Goal: Task Accomplishment & Management: Manage account settings

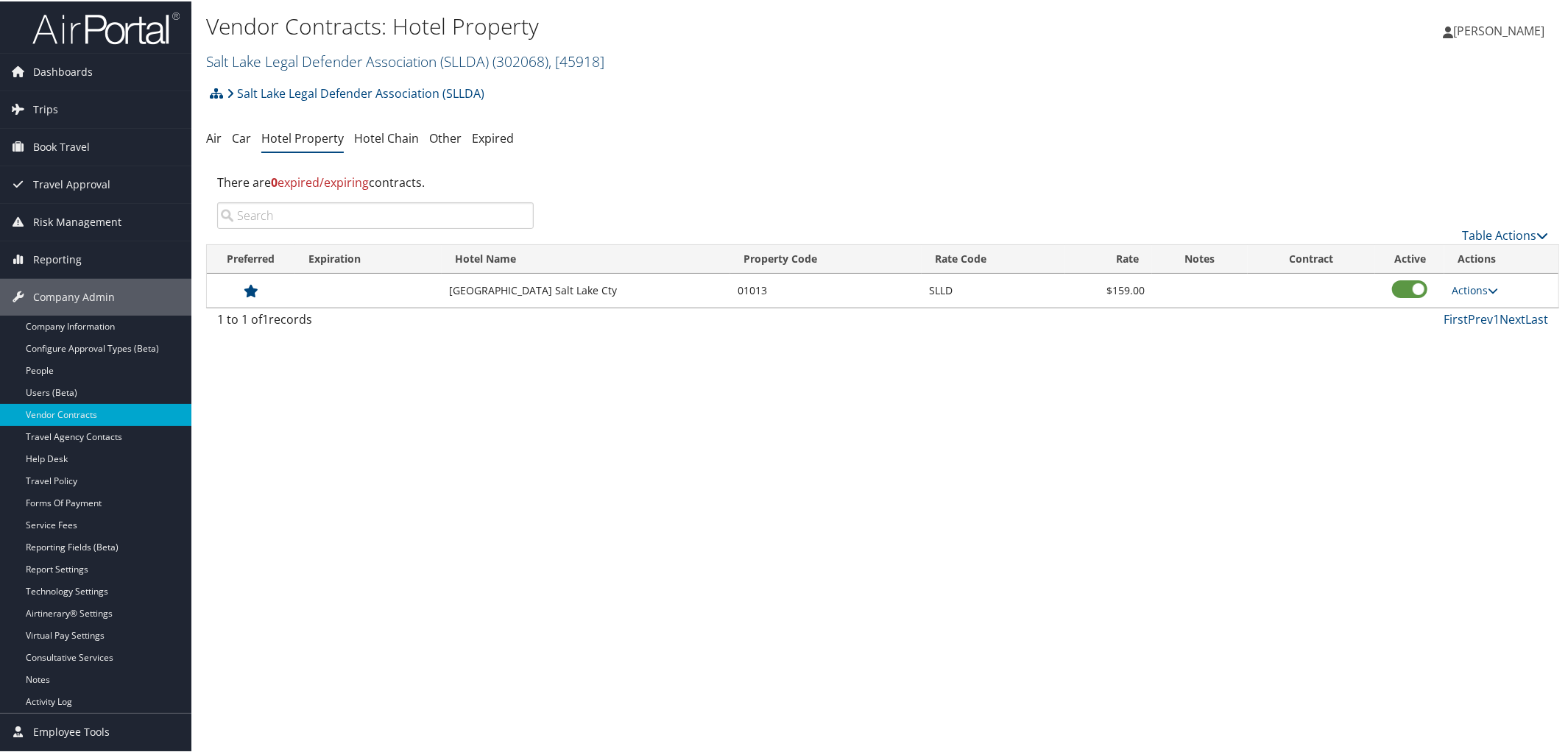
click at [331, 60] on link "Salt Lake Legal Defender Association (SLLDA) ( 302068 ) , [ 45918 ]" at bounding box center [405, 60] width 398 height 20
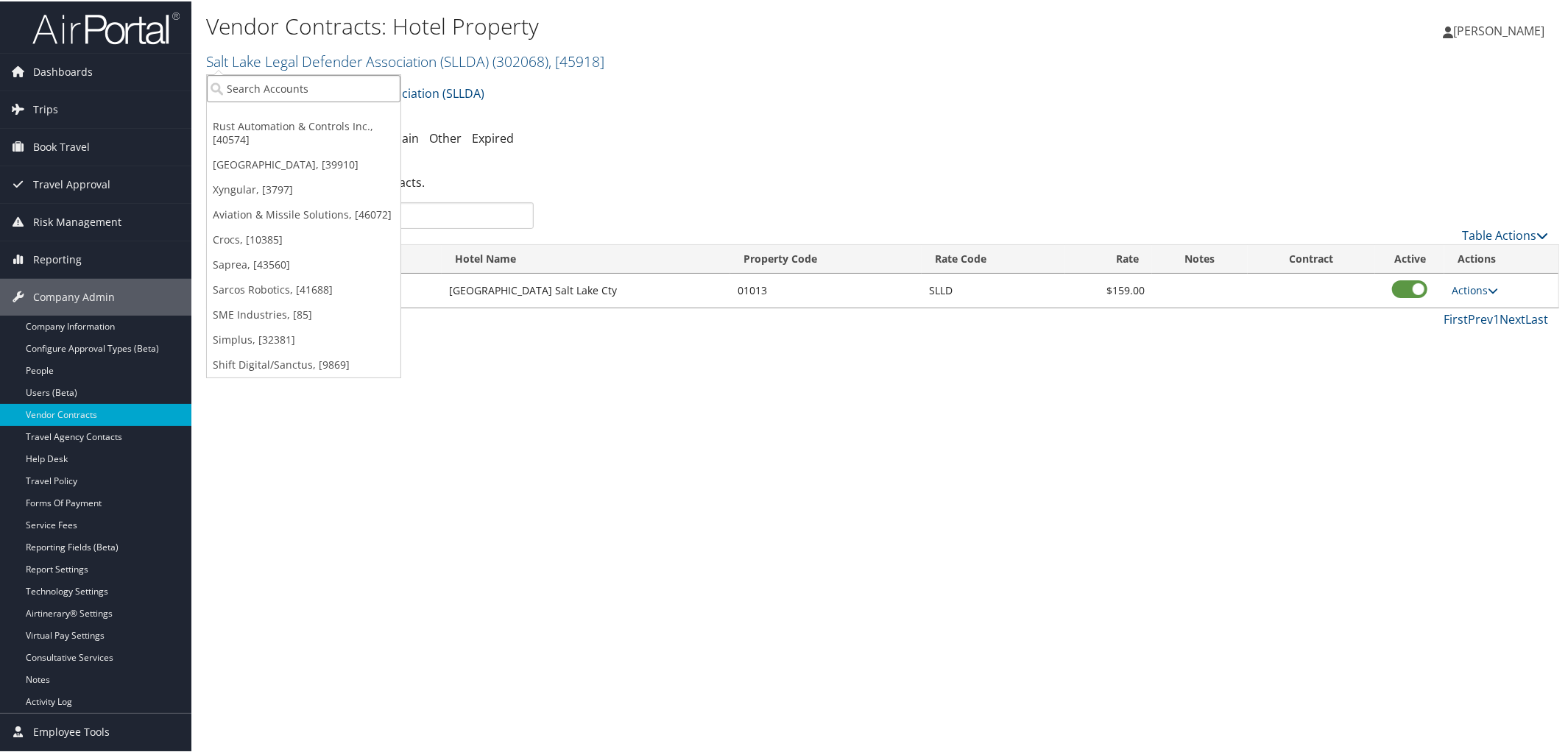
click at [325, 88] on input "search" at bounding box center [303, 87] width 193 height 27
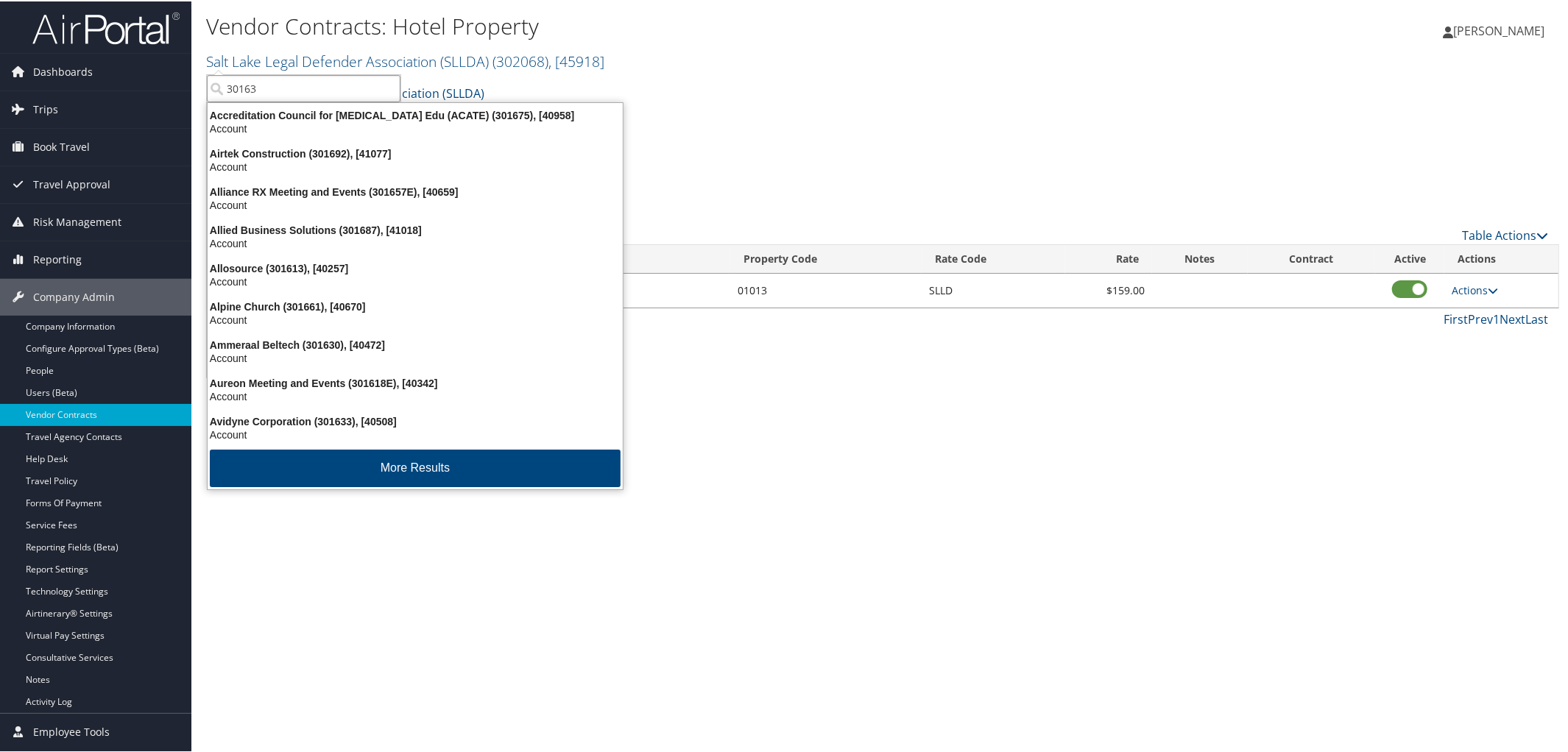
type input "301638"
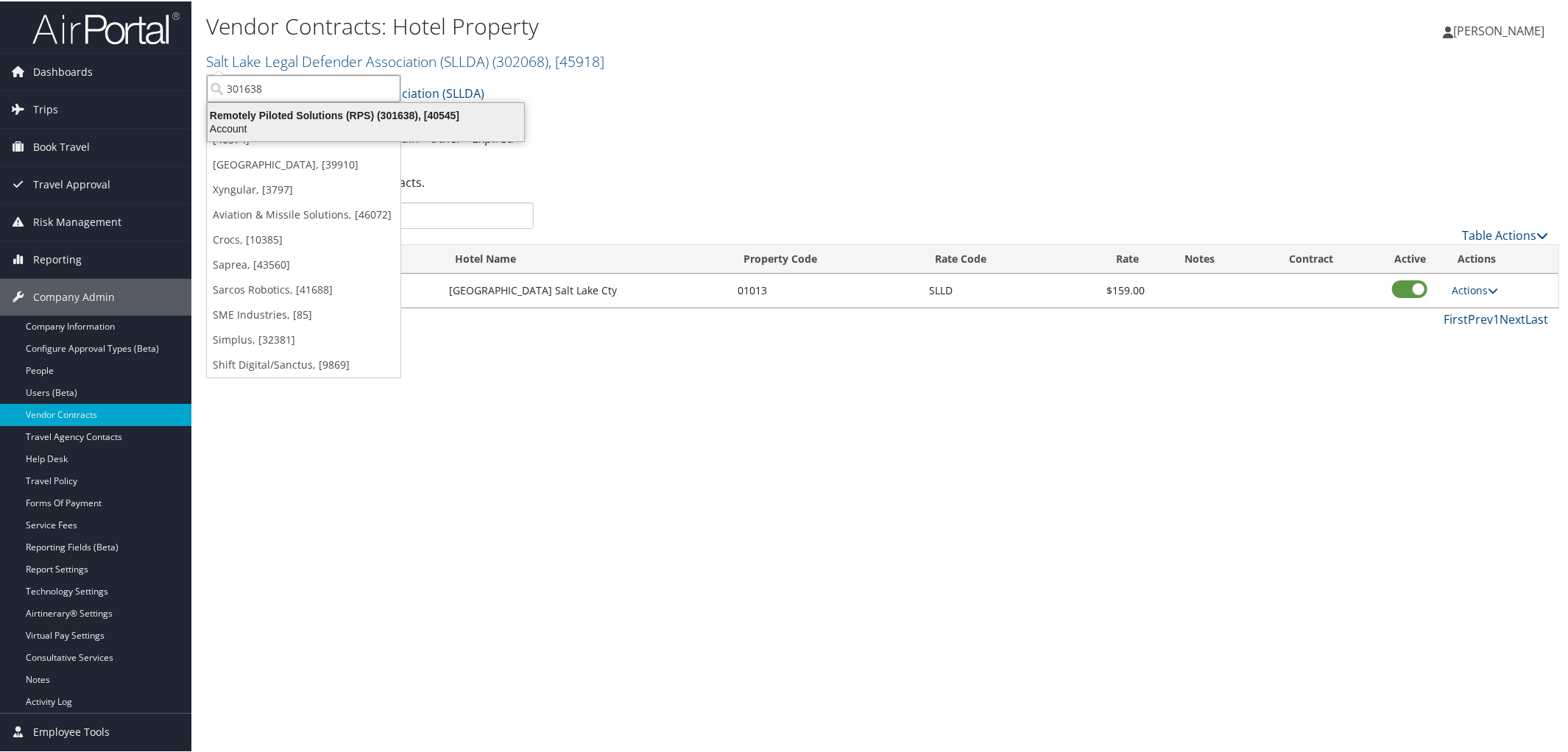
click at [322, 113] on div "Remotely Piloted Solutions (RPS) (301638), [40545]" at bounding box center [365, 114] width 334 height 13
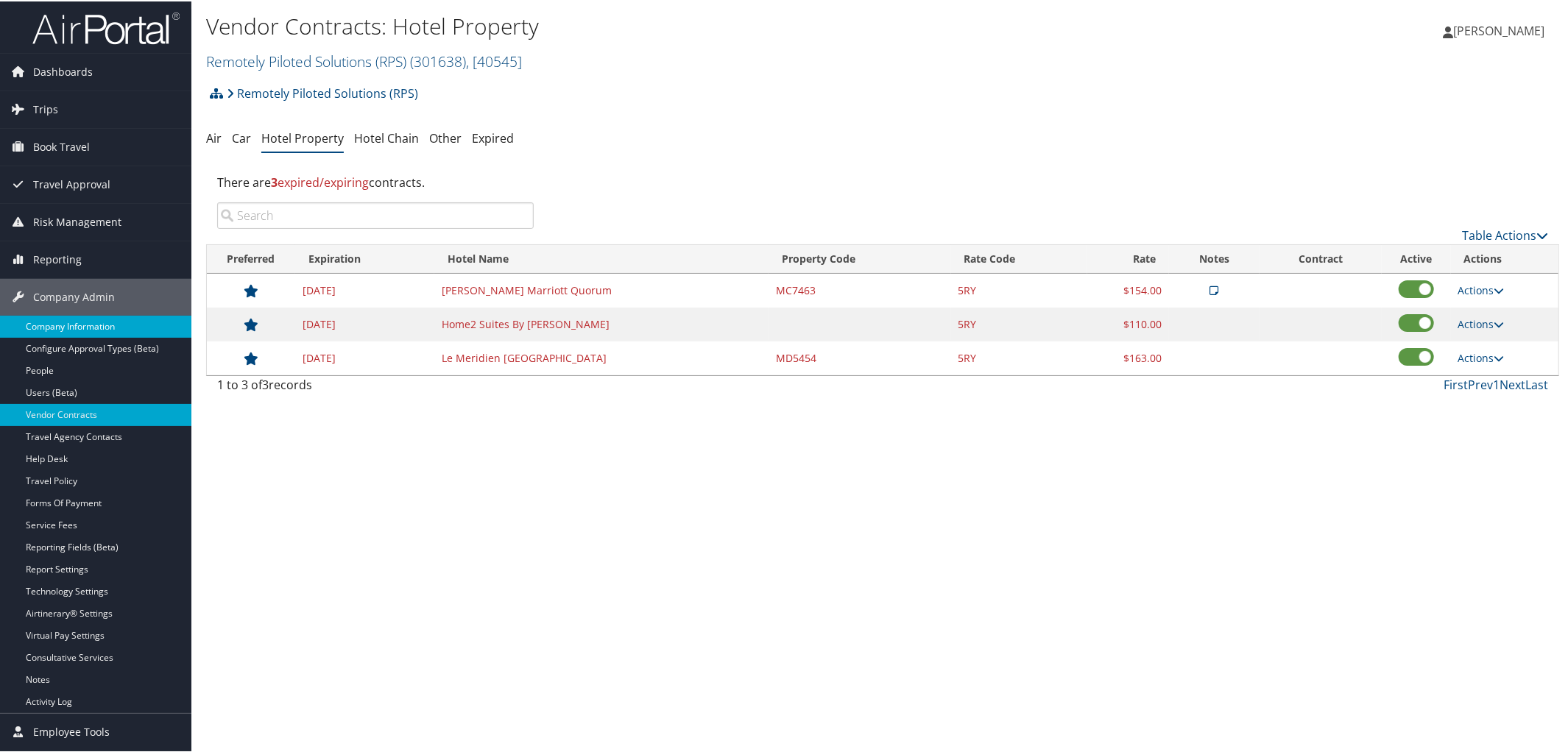
click at [100, 317] on link "Company Information" at bounding box center [96, 325] width 191 height 22
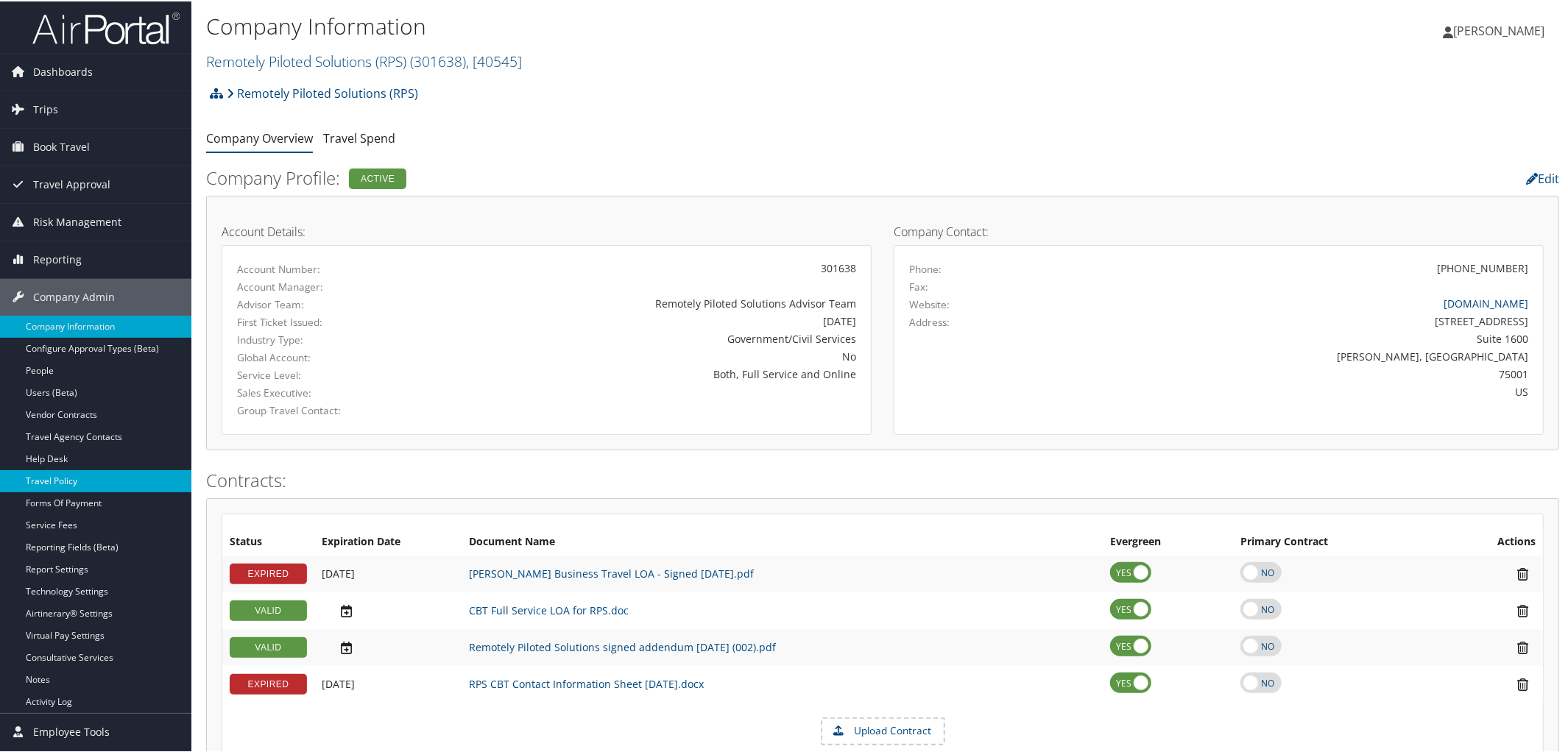
click at [86, 484] on link "Travel Policy" at bounding box center [96, 480] width 191 height 22
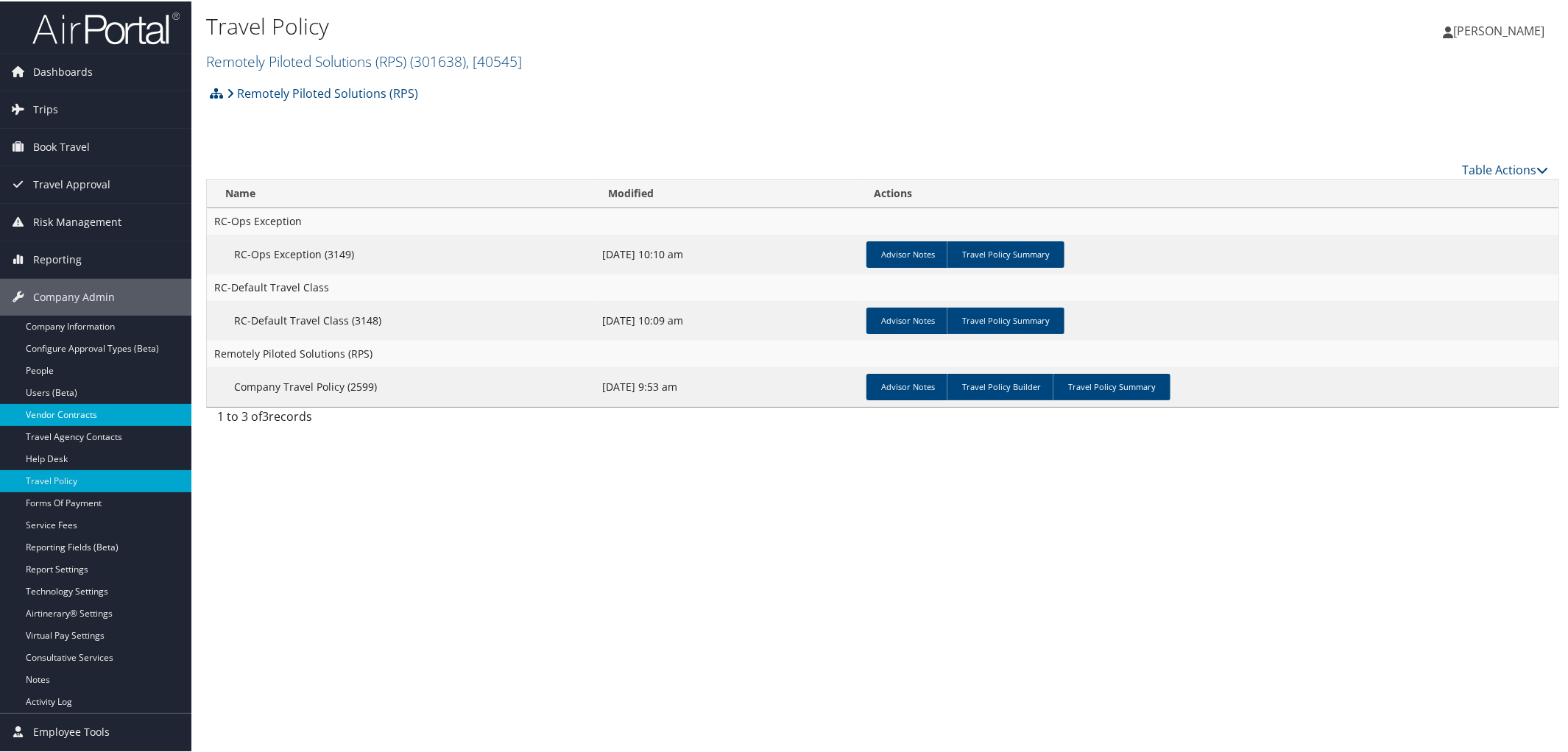
click at [89, 409] on link "Vendor Contracts" at bounding box center [96, 413] width 191 height 22
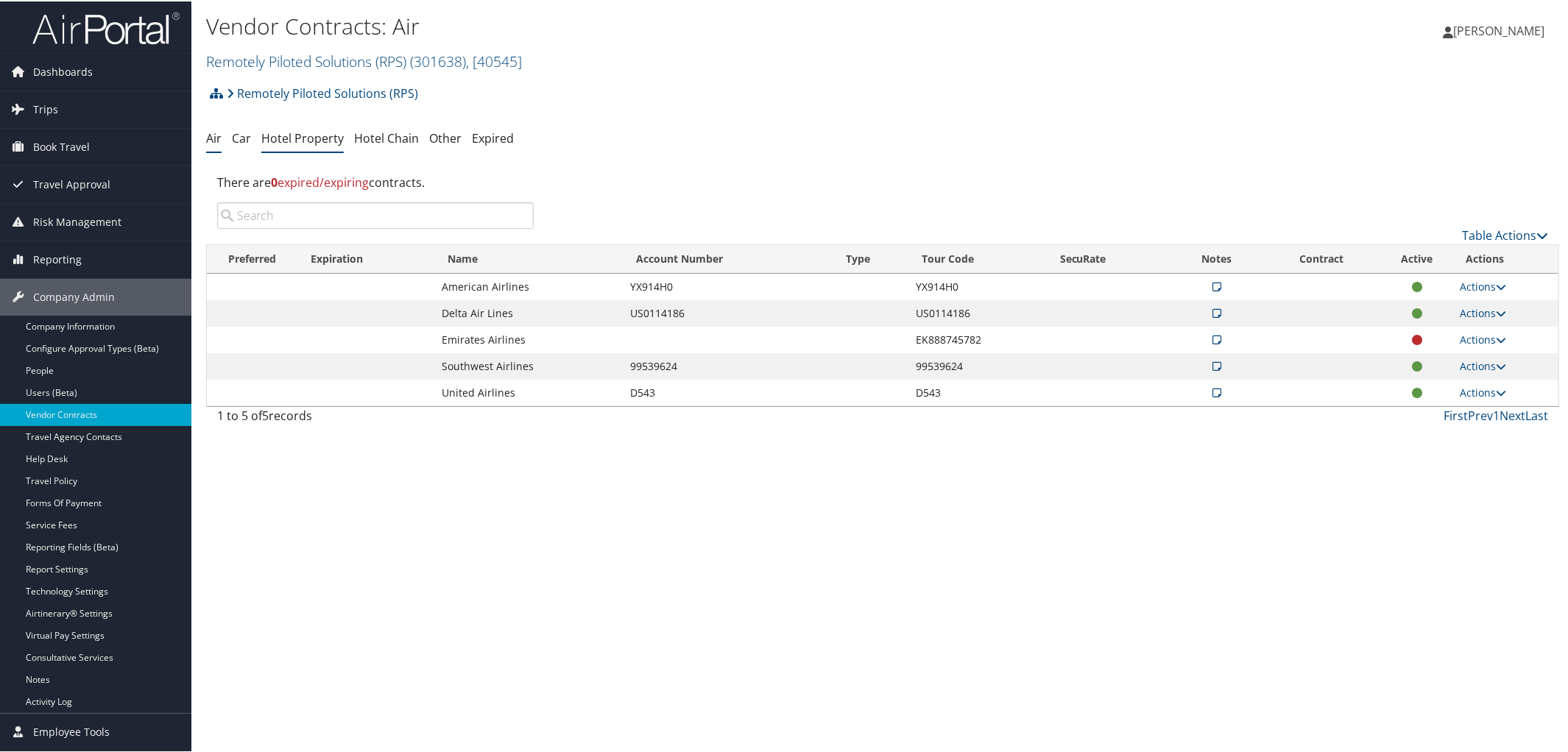
click at [312, 133] on link "Hotel Property" at bounding box center [303, 136] width 83 height 16
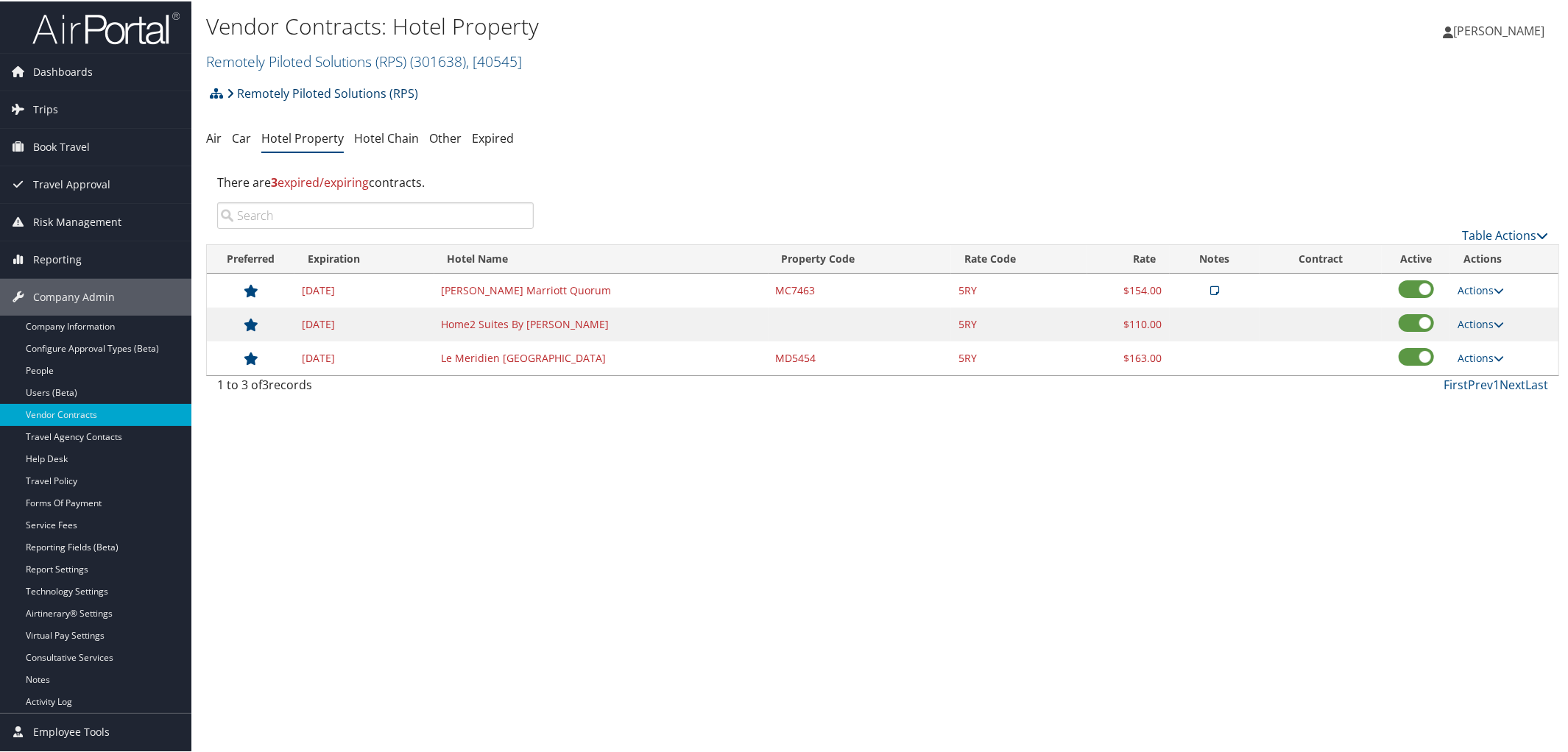
click at [328, 83] on link "Remotely Piloted Solutions (RPS)" at bounding box center [322, 92] width 191 height 30
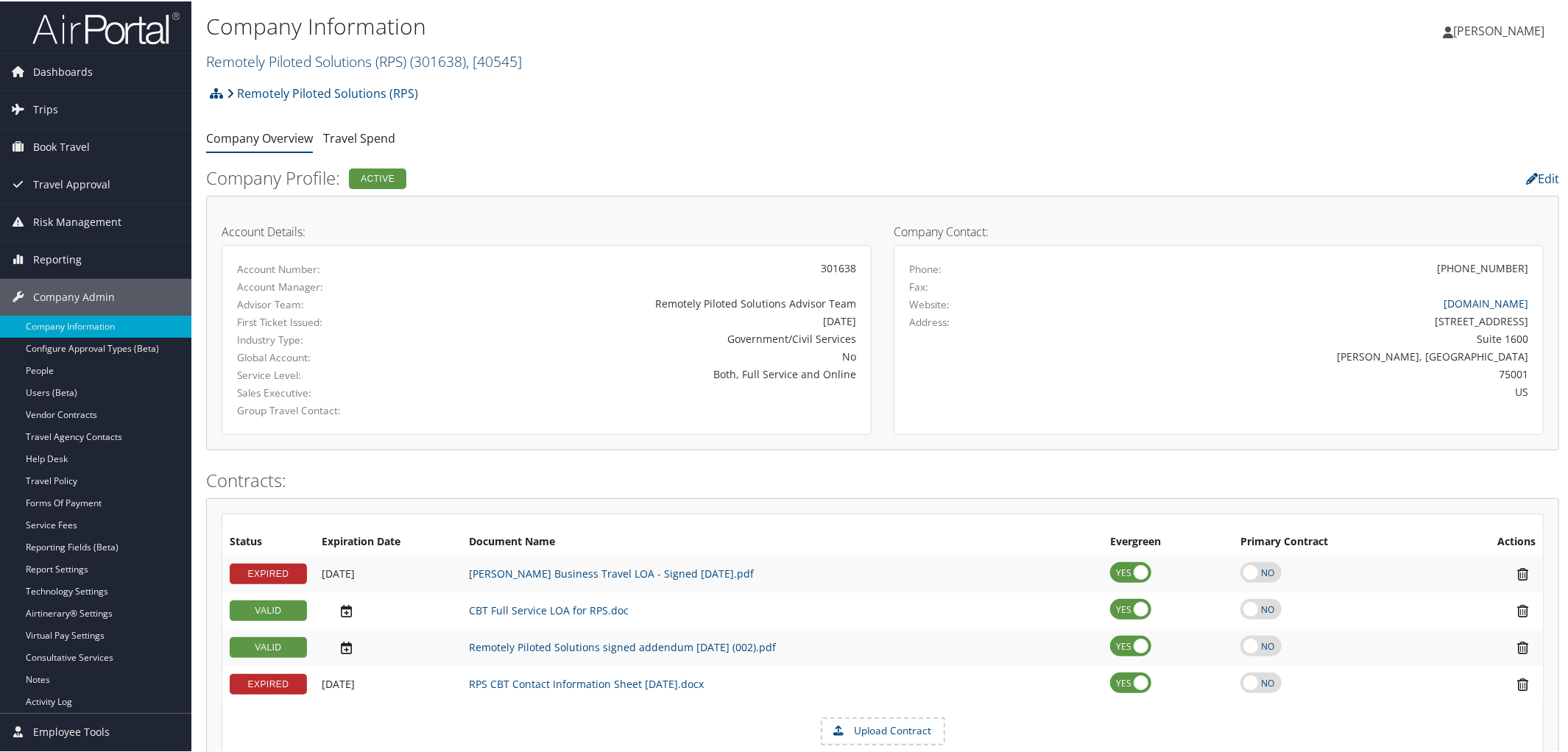
click at [311, 61] on link "Remotely Piloted Solutions (RPS) ( 301638 ) , [ 40545 ]" at bounding box center [364, 60] width 316 height 20
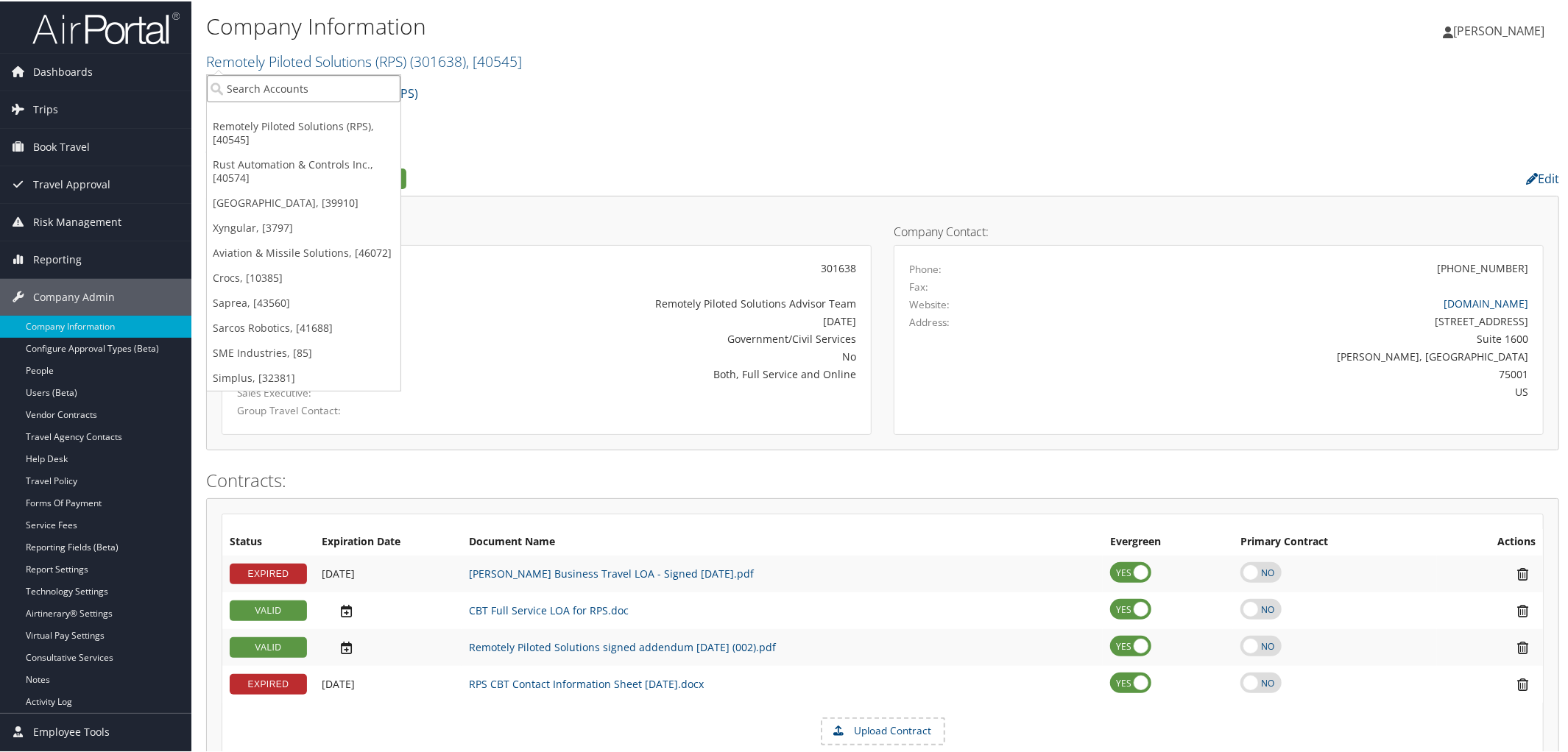
click at [303, 83] on input "search" at bounding box center [303, 87] width 193 height 27
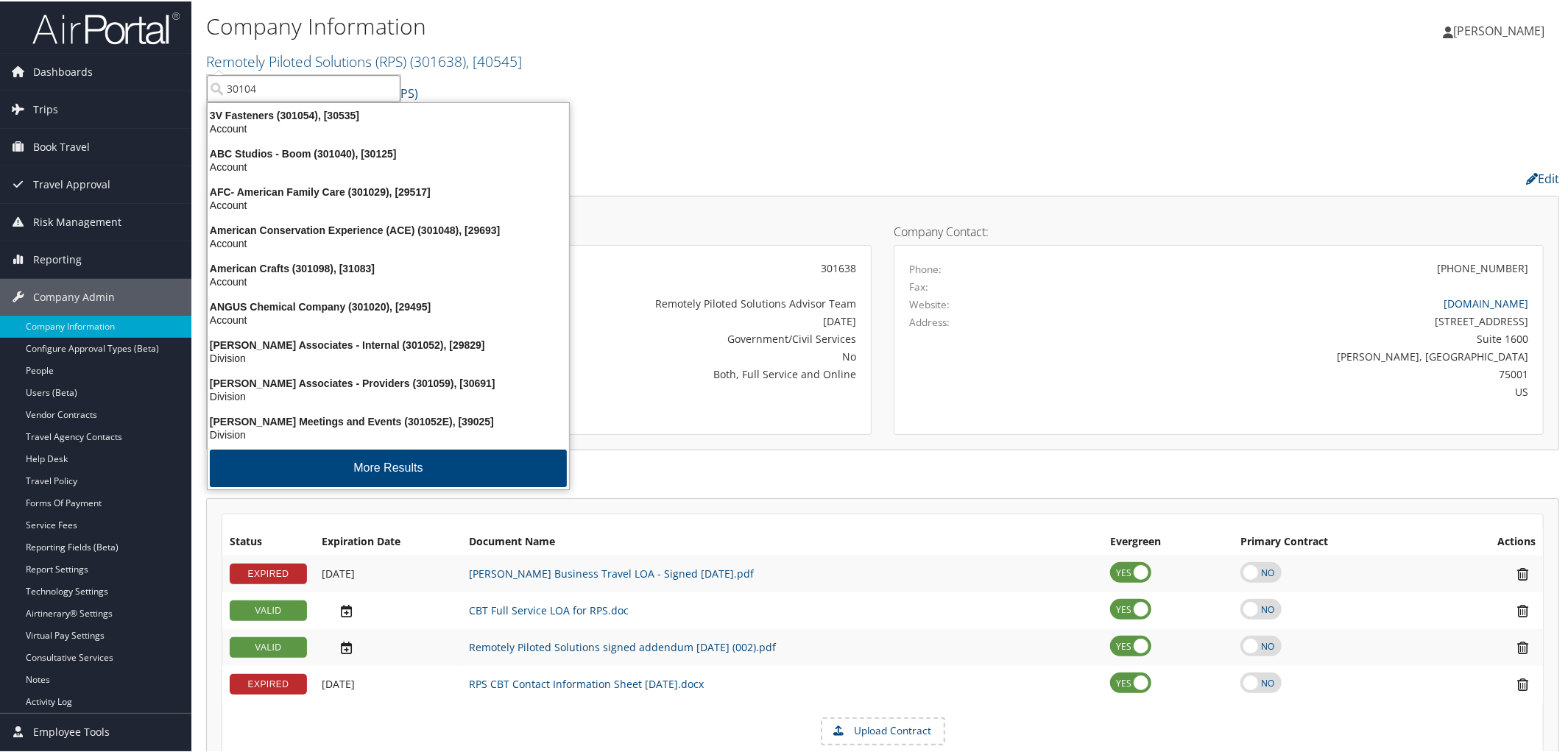
type input "301046"
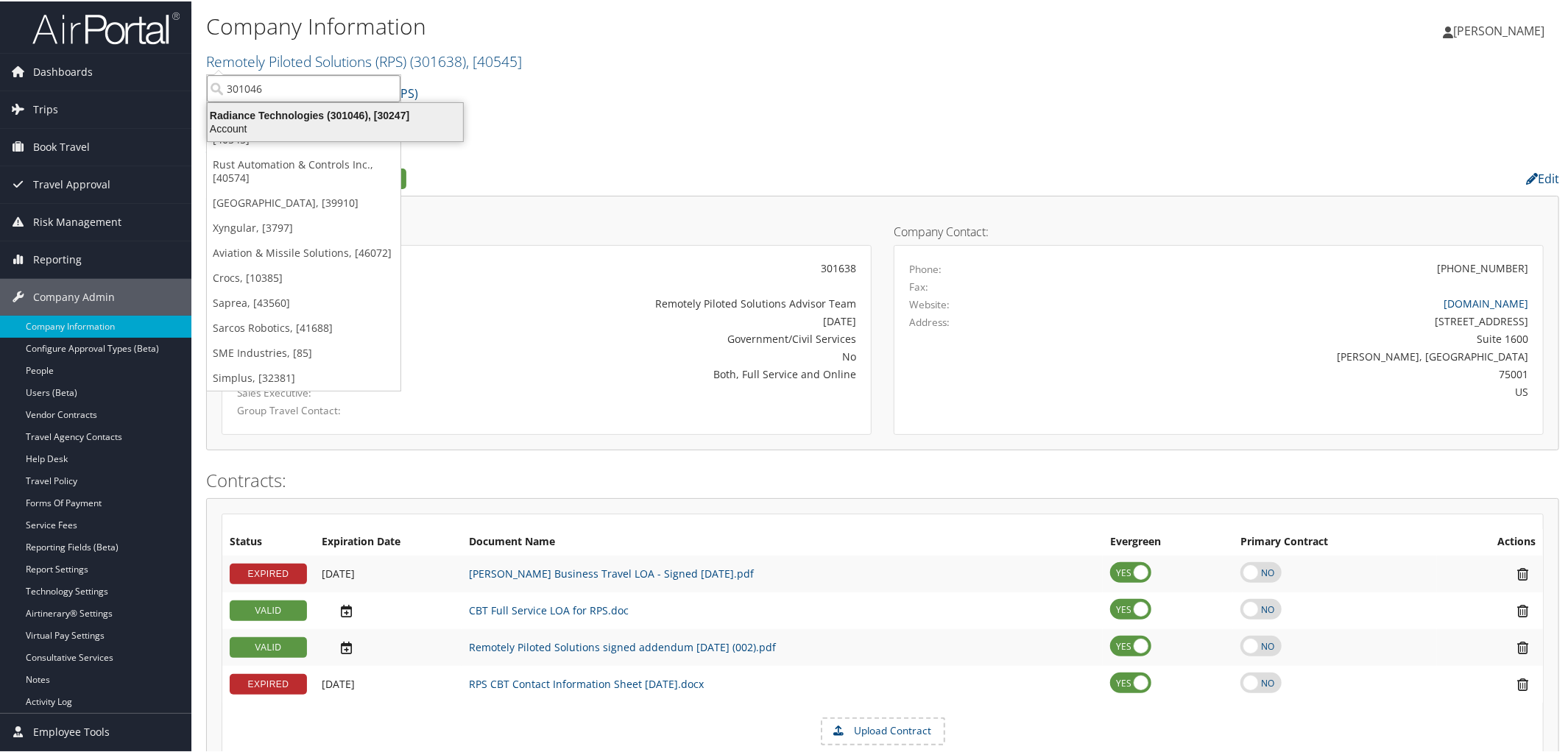
click at [293, 118] on div "Radiance Technologies (301046), [30247]" at bounding box center [335, 114] width 273 height 13
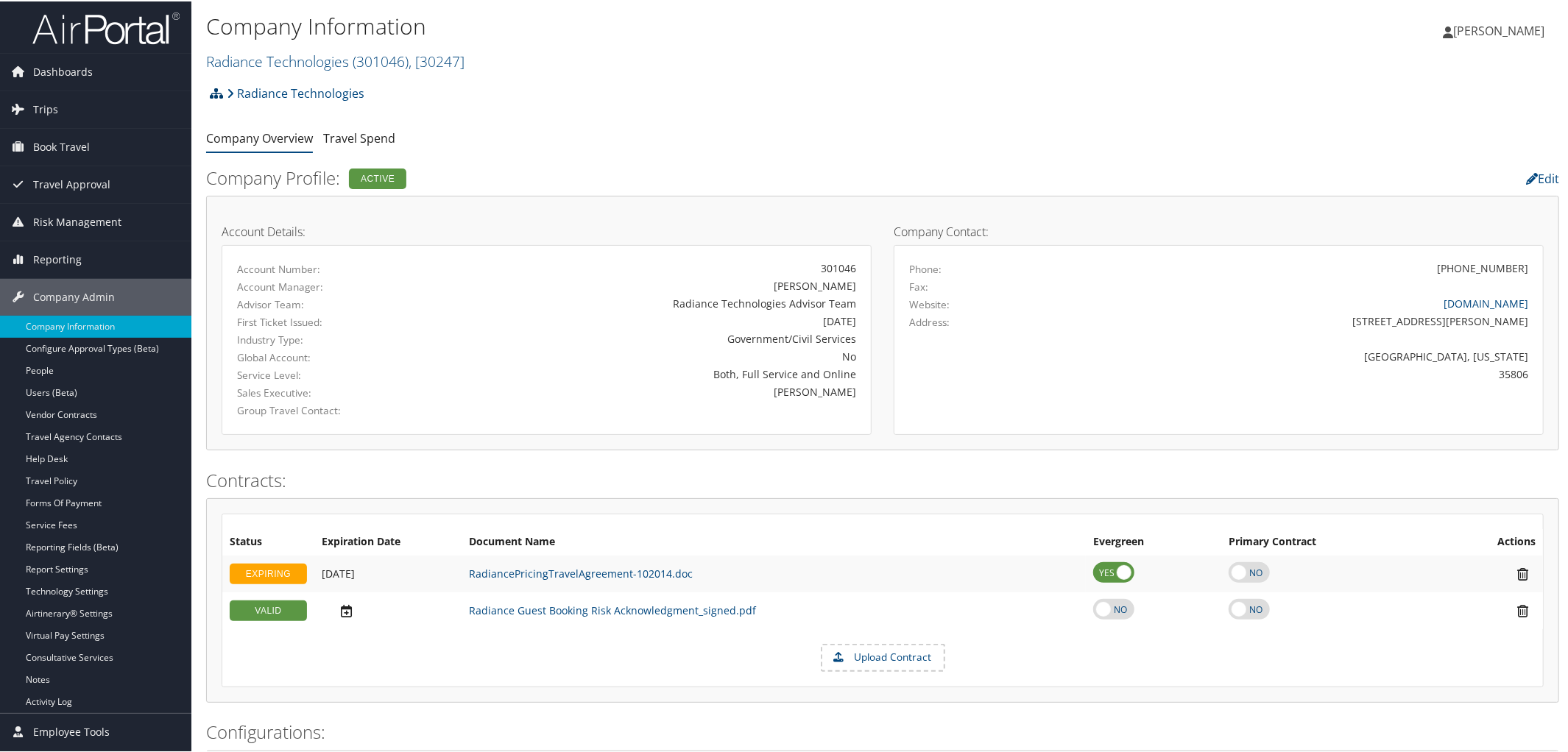
click at [215, 88] on icon at bounding box center [216, 92] width 13 height 12
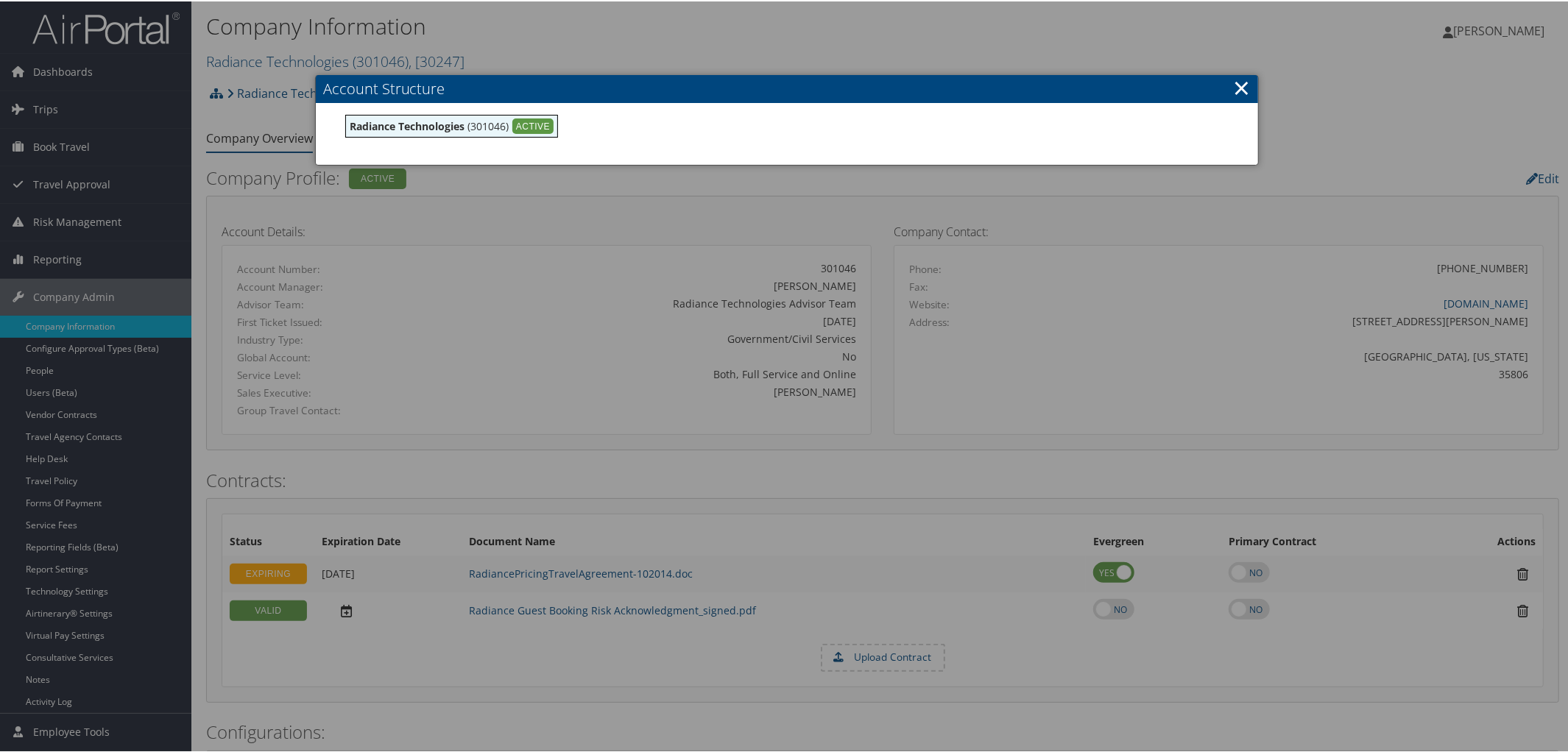
click at [1243, 85] on link "×" at bounding box center [1242, 86] width 17 height 30
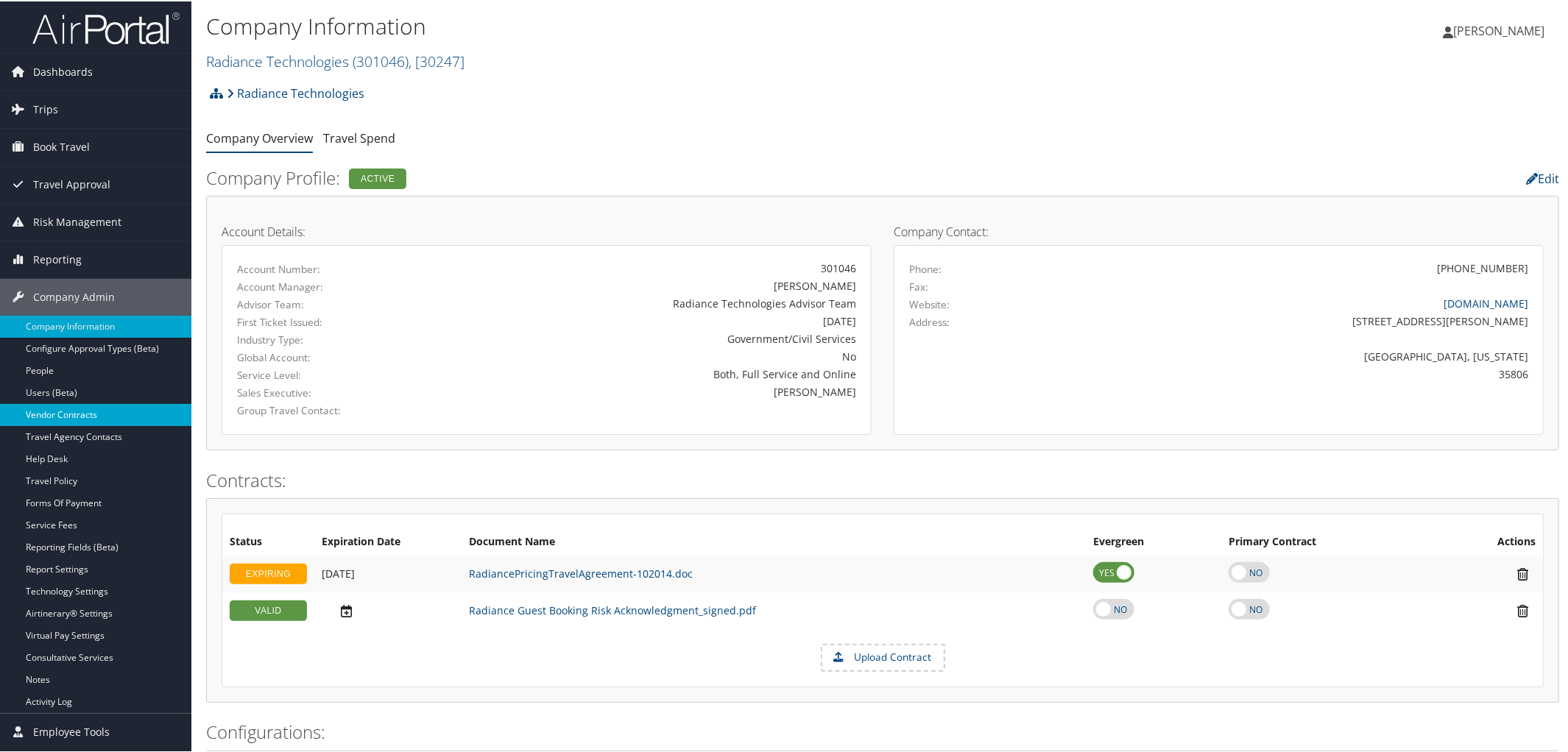
click at [59, 412] on link "Vendor Contracts" at bounding box center [96, 413] width 191 height 22
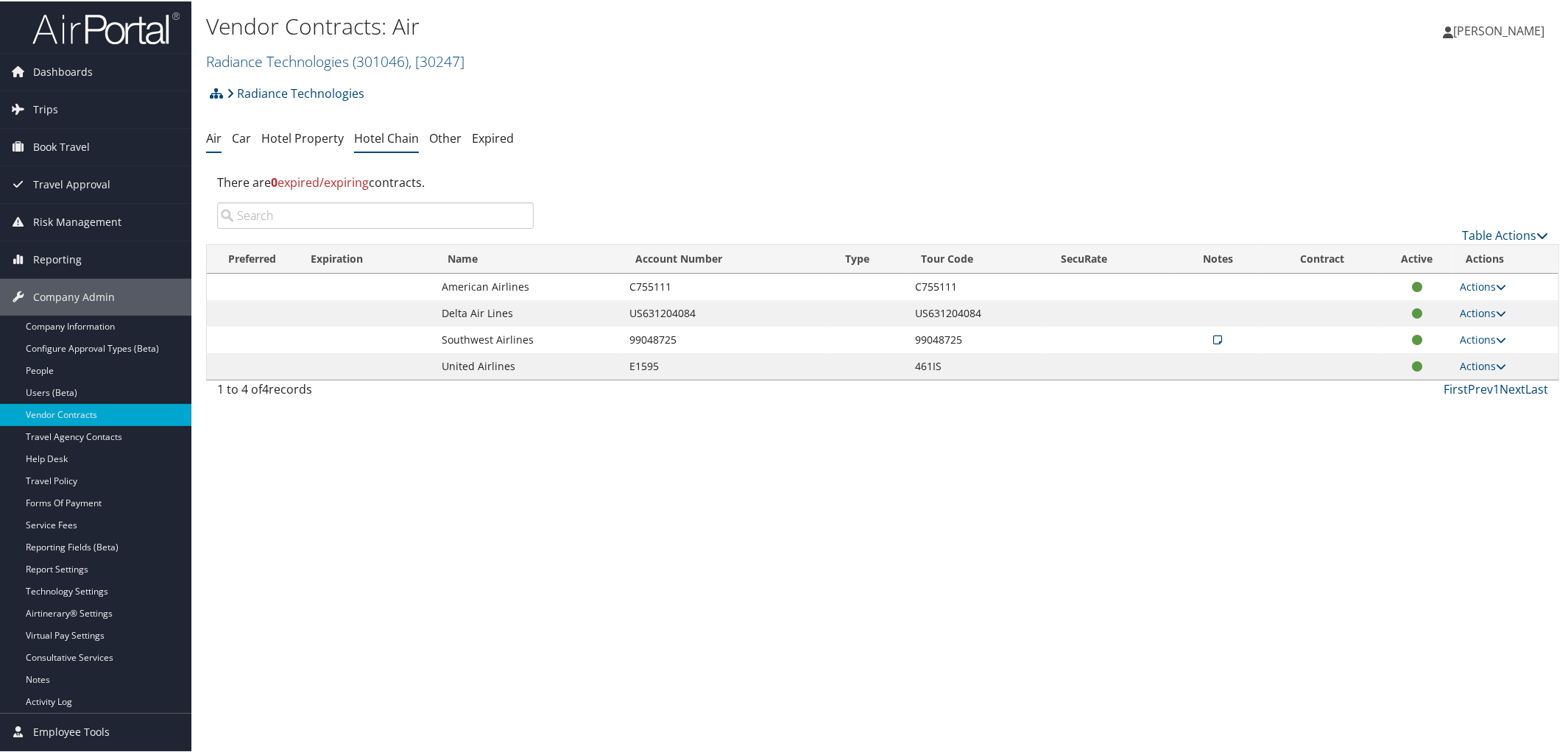
click at [387, 136] on link "Hotel Chain" at bounding box center [386, 136] width 64 height 16
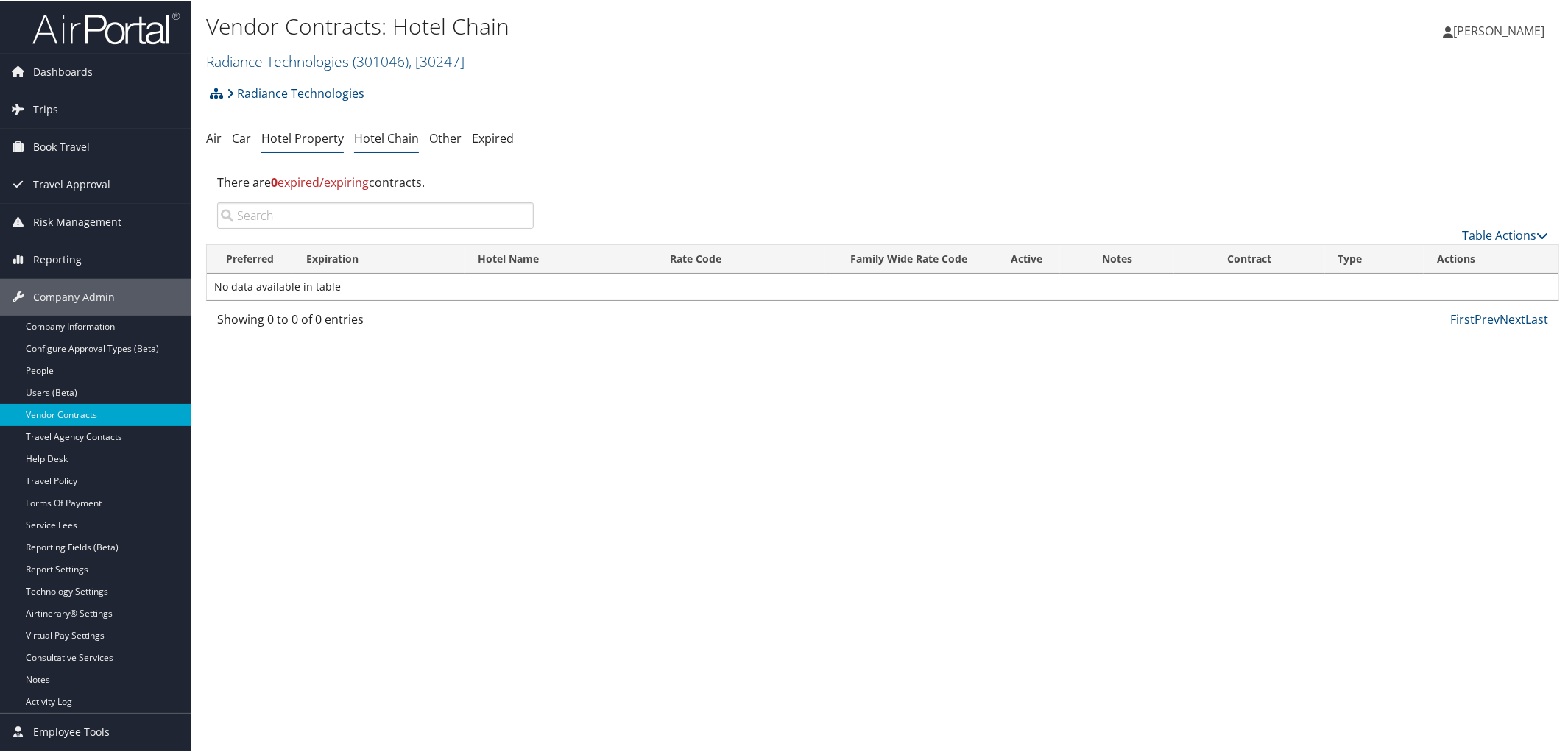
click at [284, 140] on link "Hotel Property" at bounding box center [303, 136] width 83 height 16
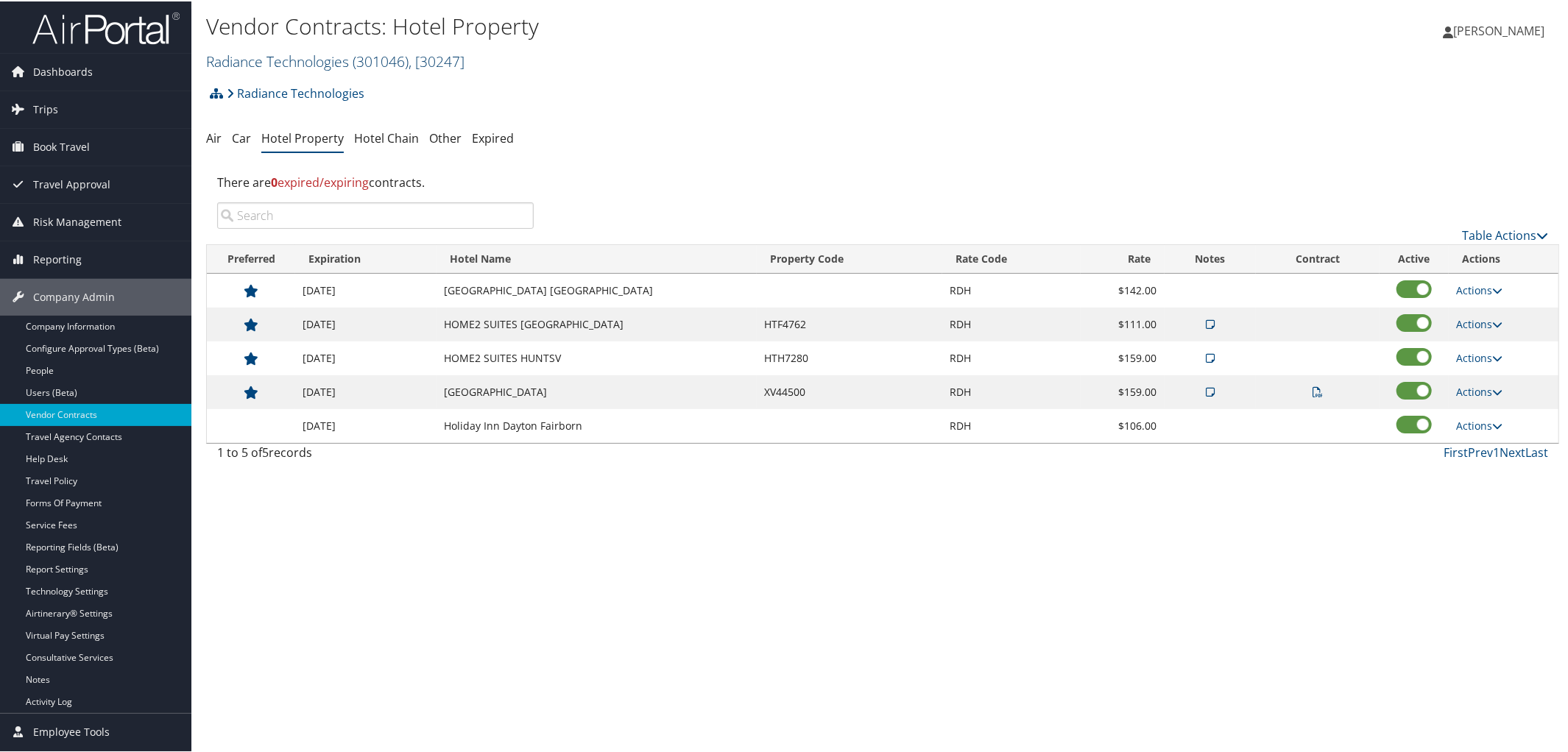
click at [360, 58] on span "( 301046 )" at bounding box center [381, 60] width 56 height 20
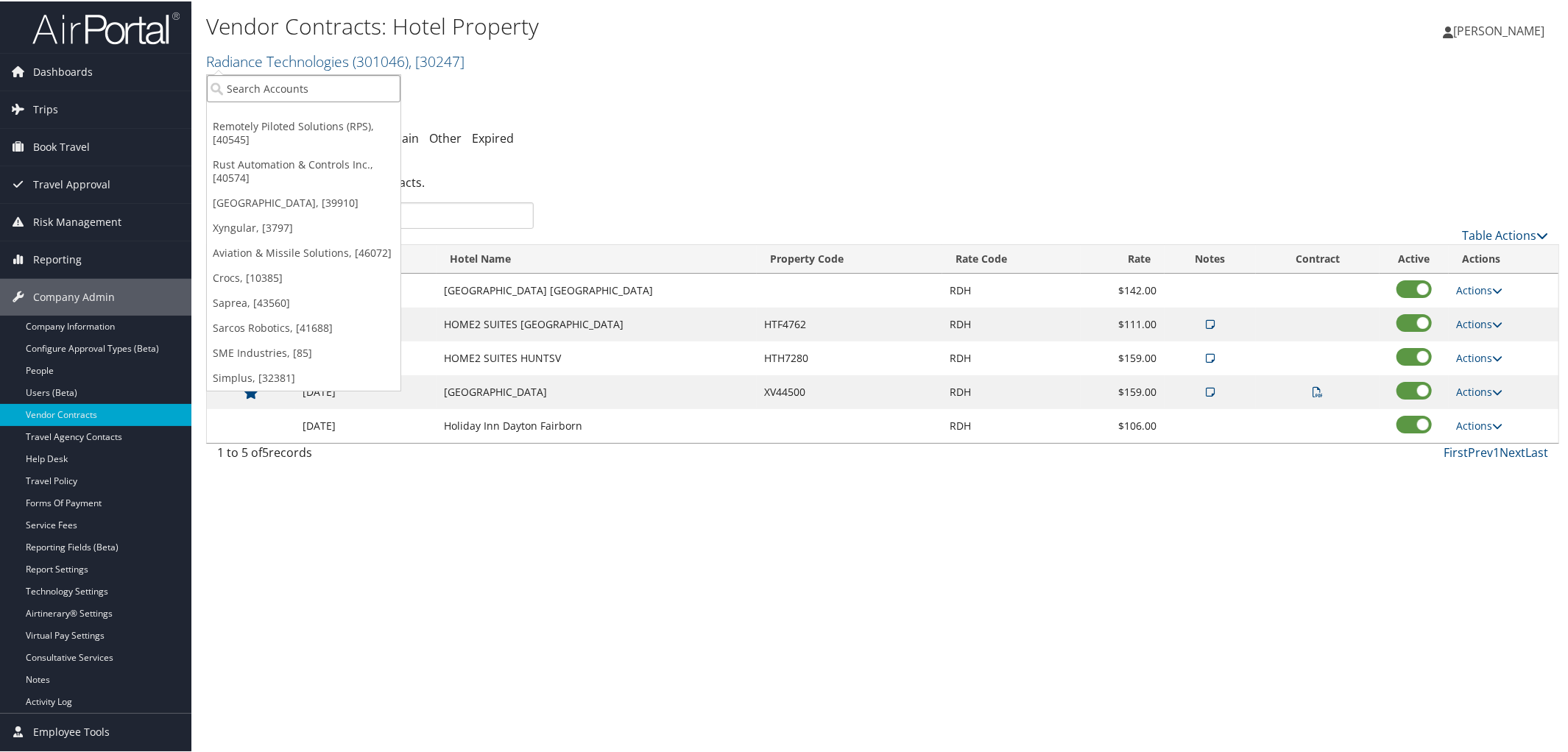
click at [343, 80] on input "search" at bounding box center [303, 87] width 193 height 27
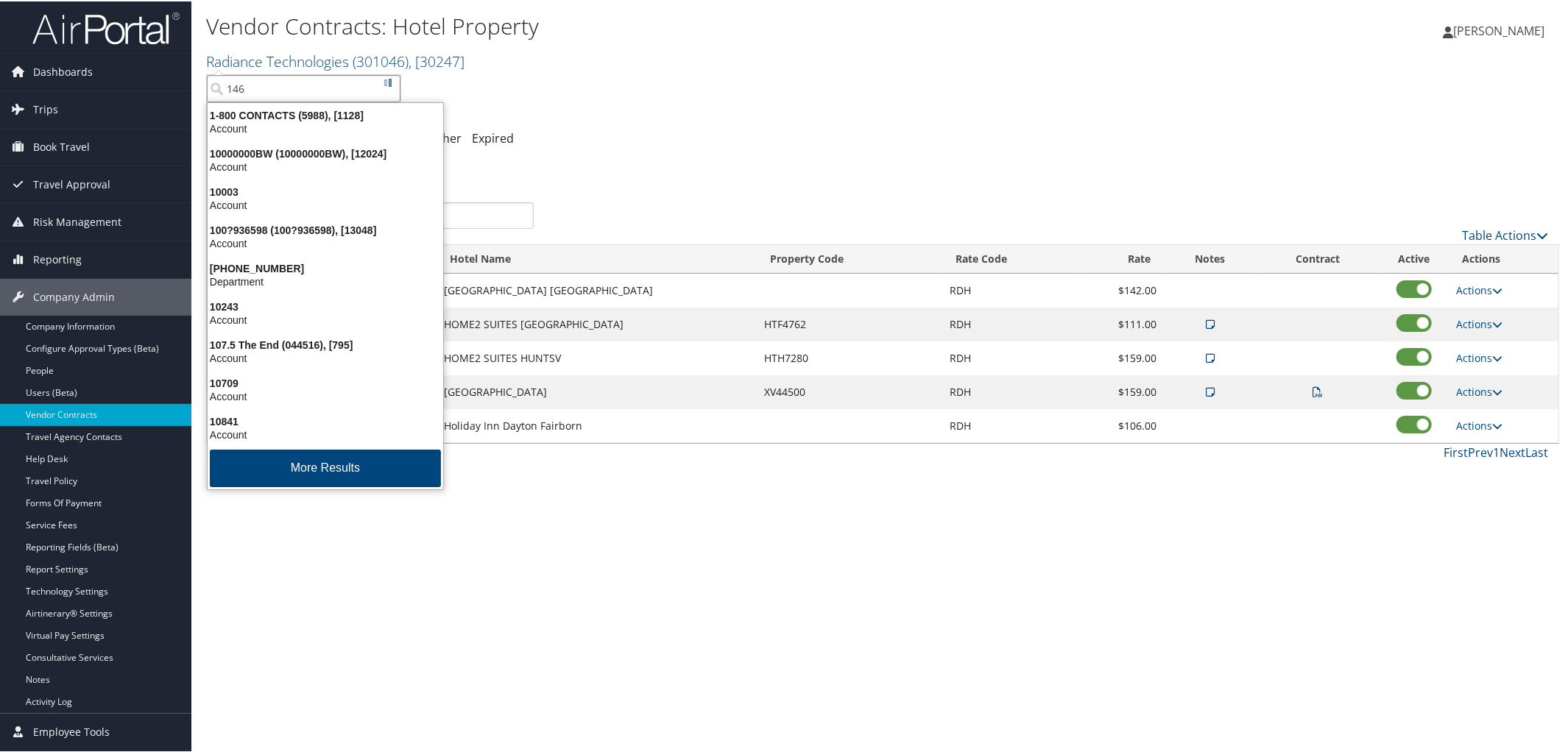
type input "1465"
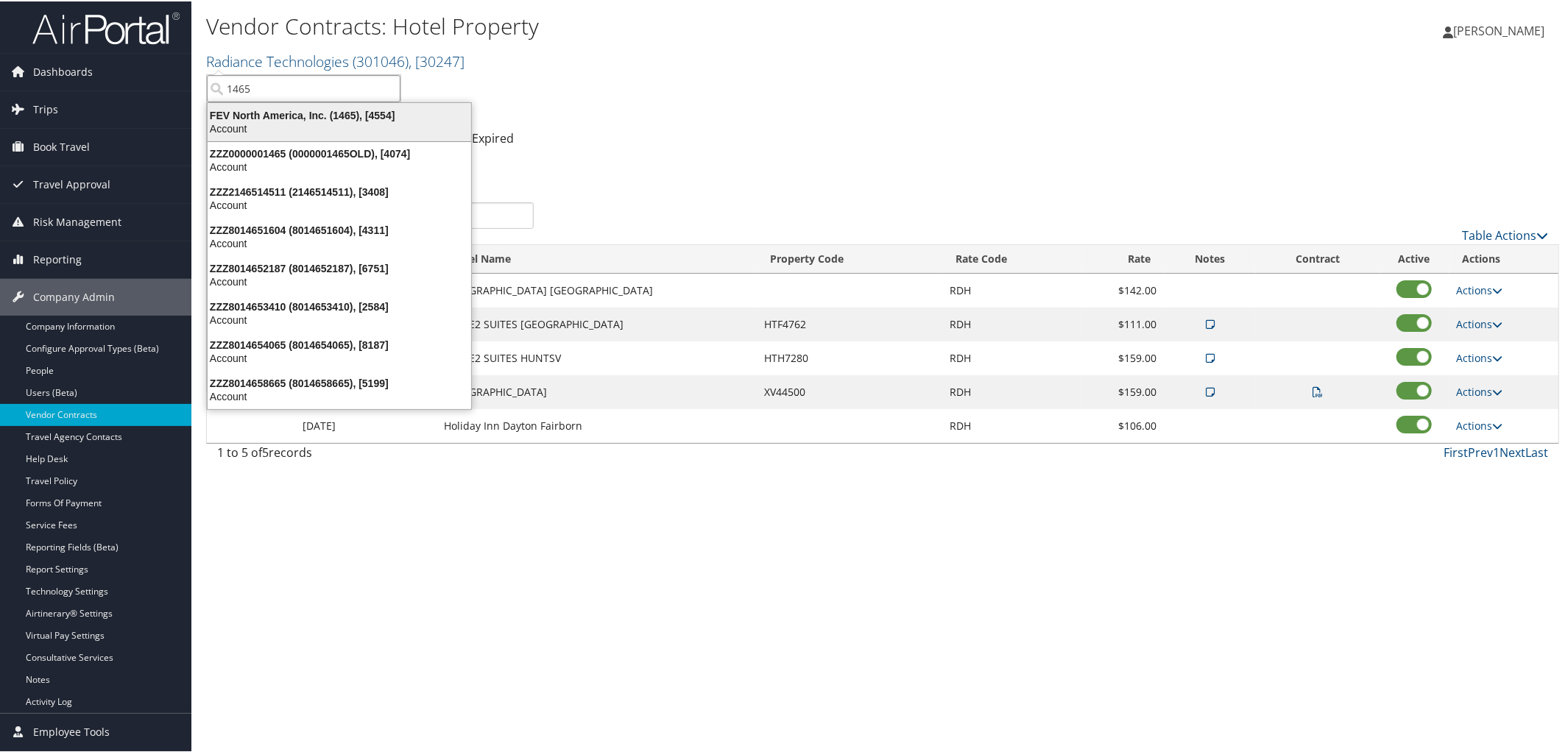
click at [332, 114] on div "FEV North America, Inc. (1465), [4554]" at bounding box center [339, 114] width 281 height 13
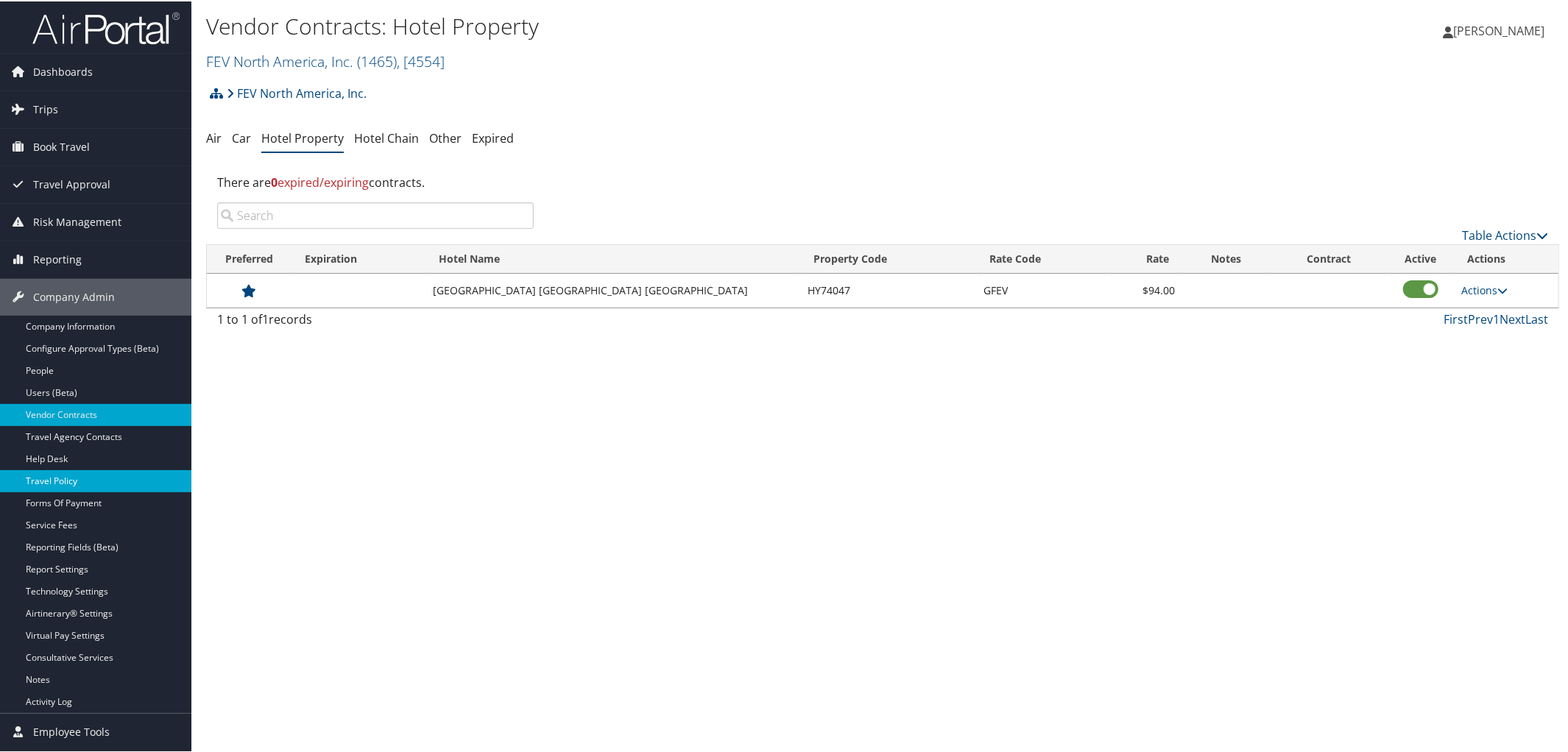
click at [59, 482] on link "Travel Policy" at bounding box center [96, 480] width 191 height 22
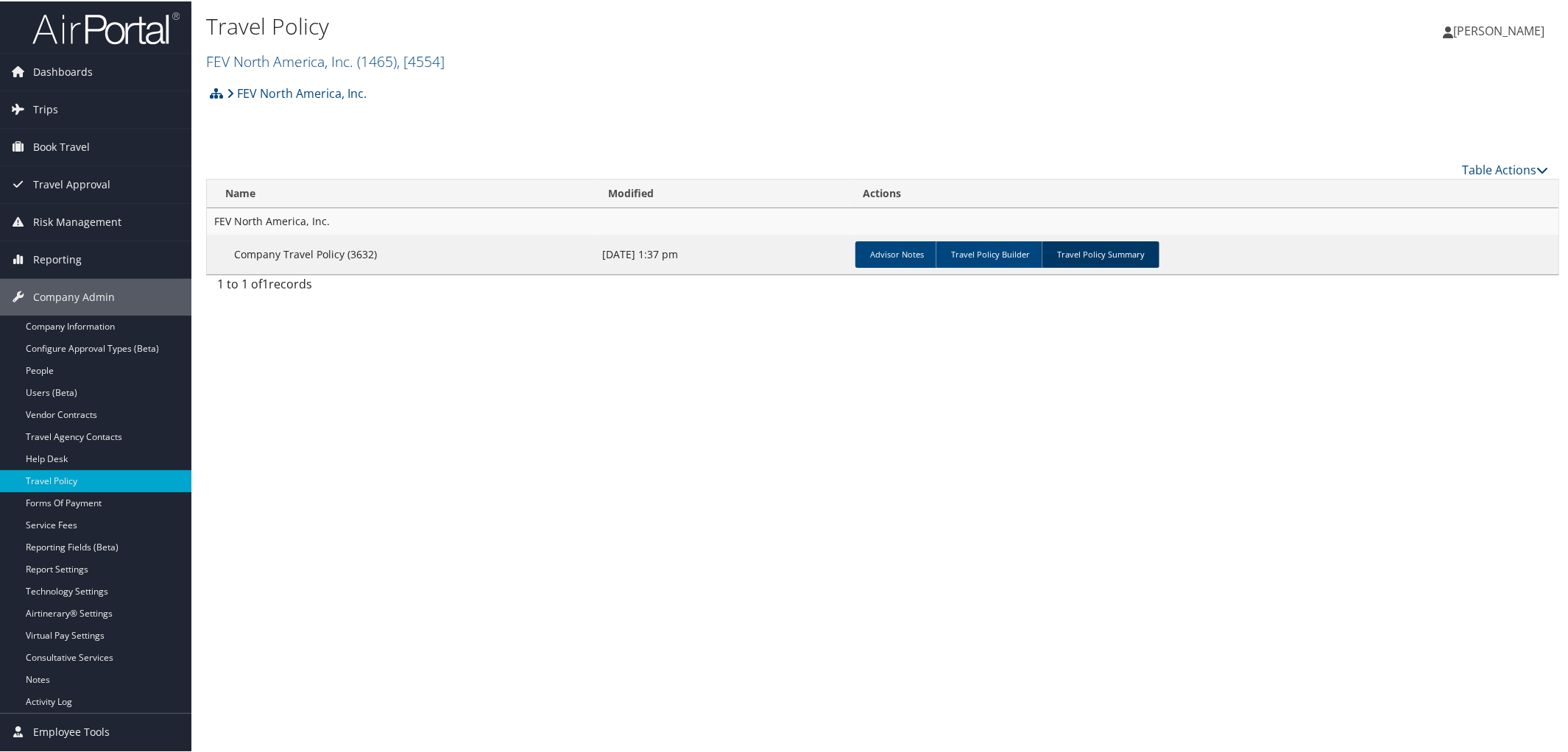
click at [1095, 257] on link "Travel Policy Summary" at bounding box center [1100, 253] width 118 height 27
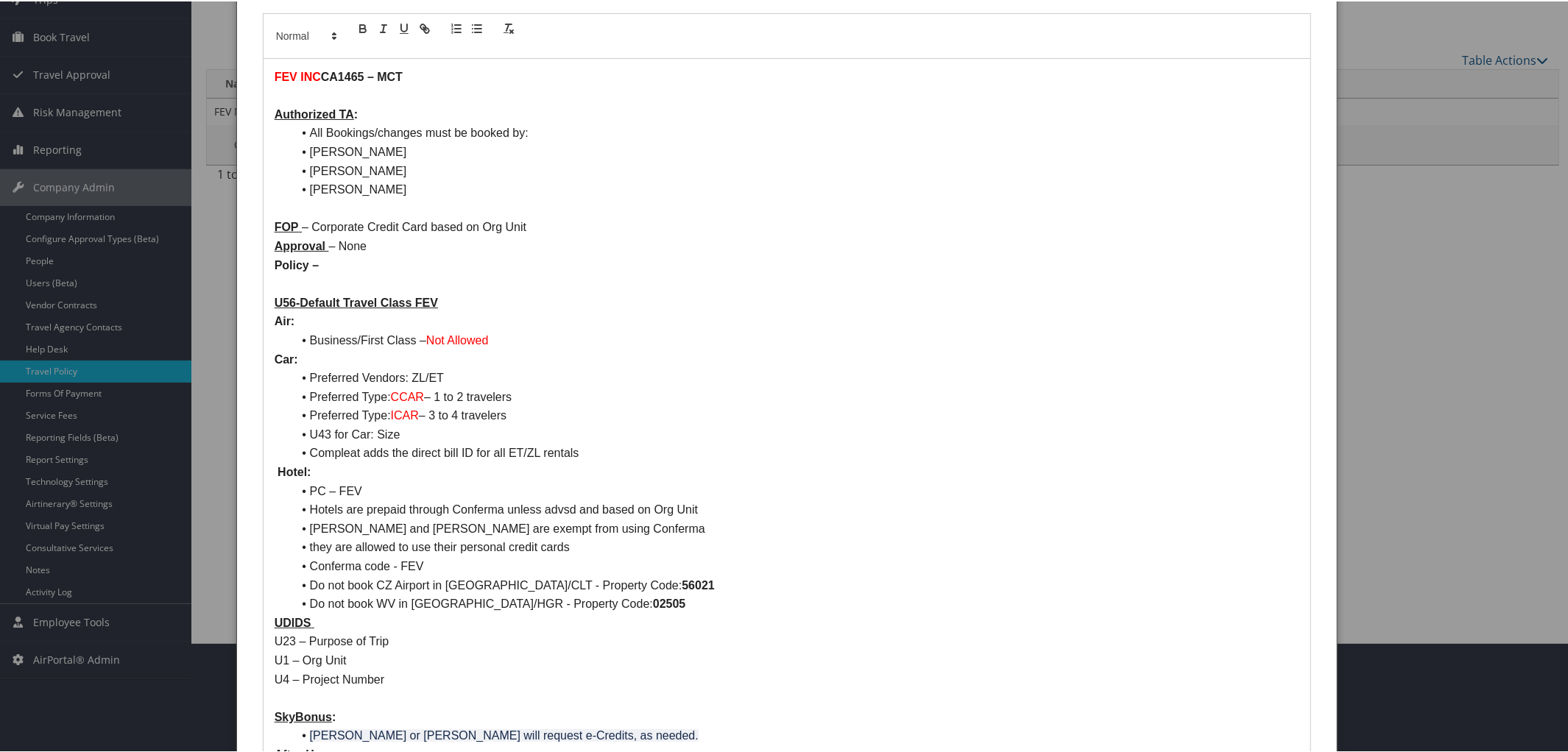
scroll to position [111, 0]
click at [626, 459] on li "Compleat adds the direct bill ID for all ET/ZL rentals" at bounding box center [796, 451] width 1008 height 19
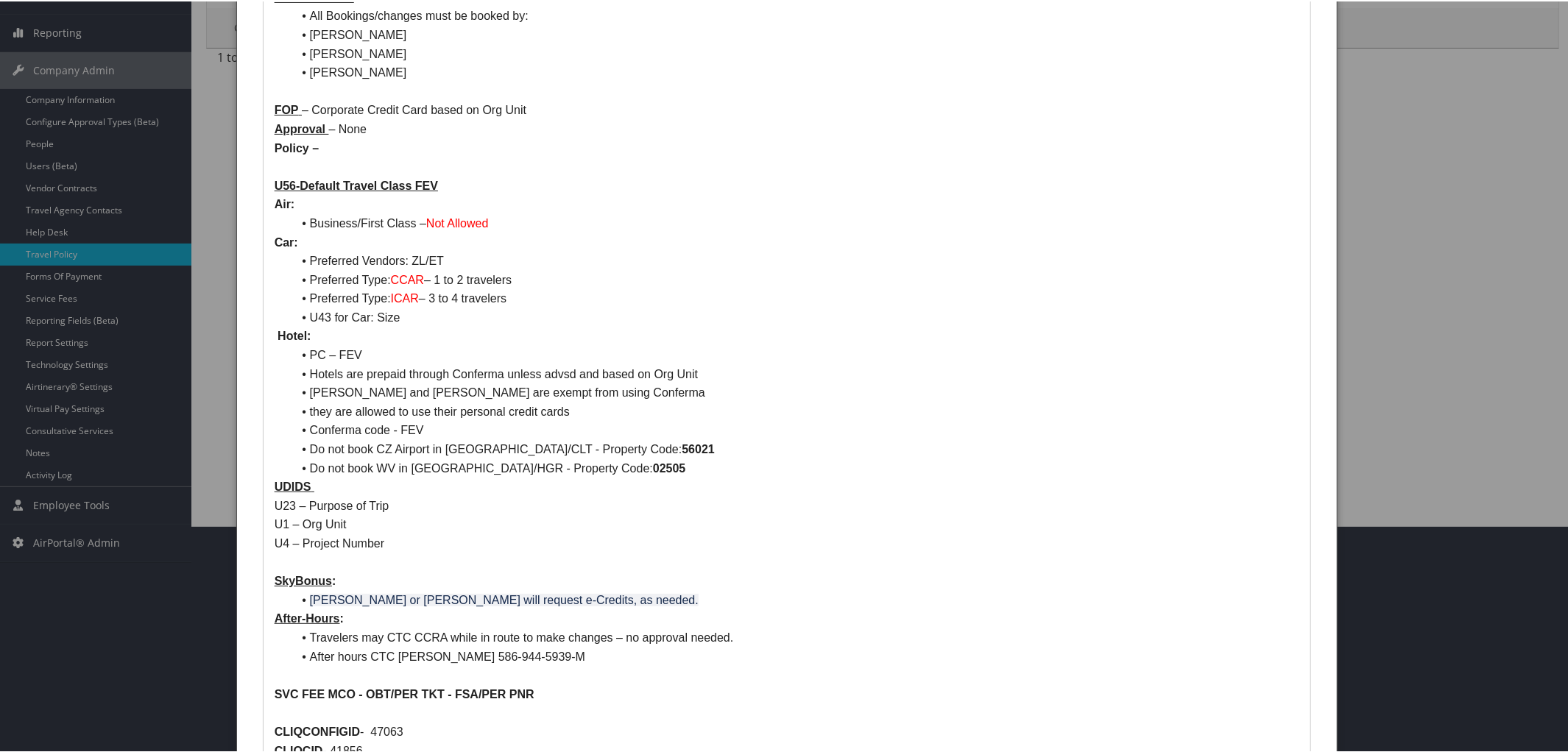
scroll to position [374, 0]
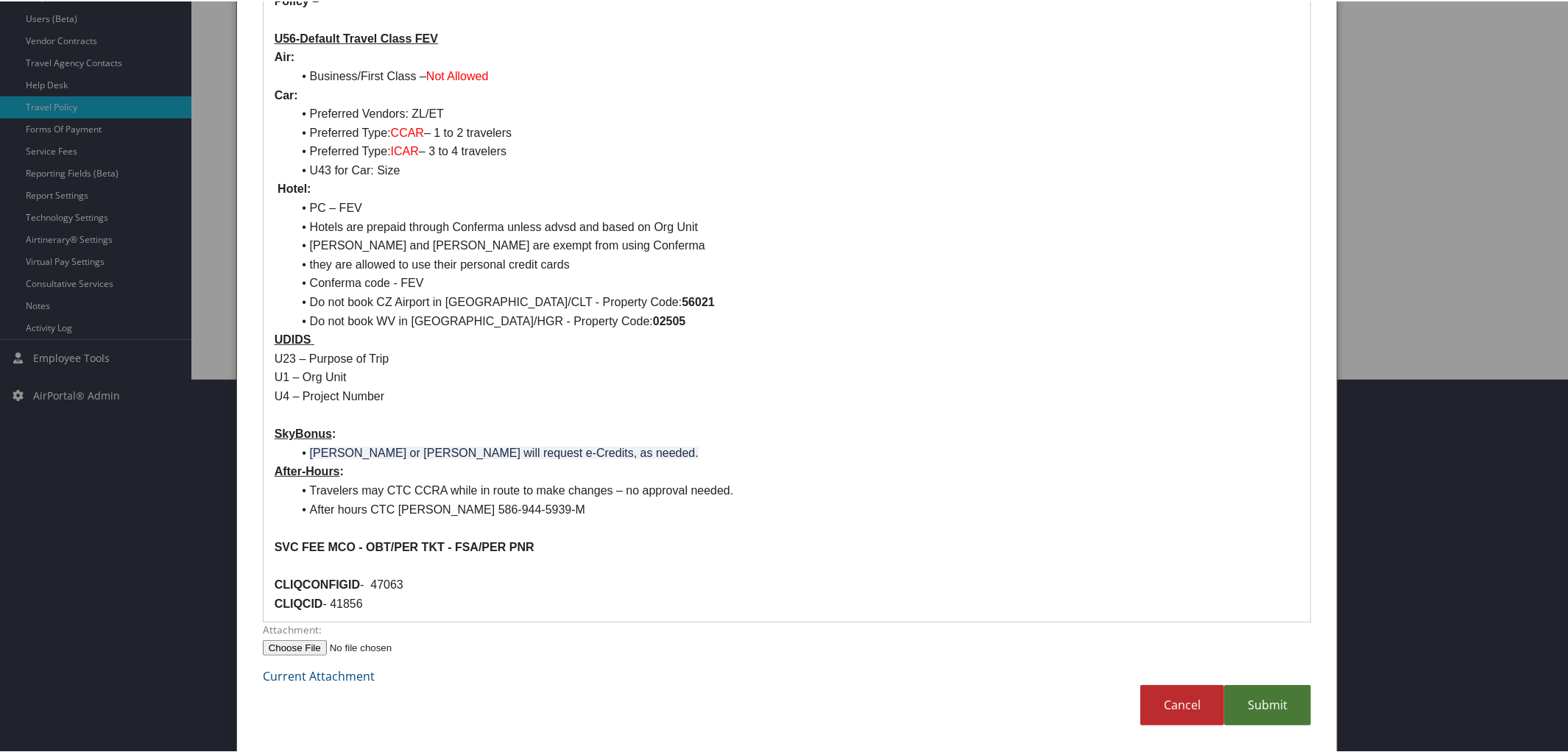
click at [1259, 705] on link "Submit" at bounding box center [1268, 703] width 87 height 40
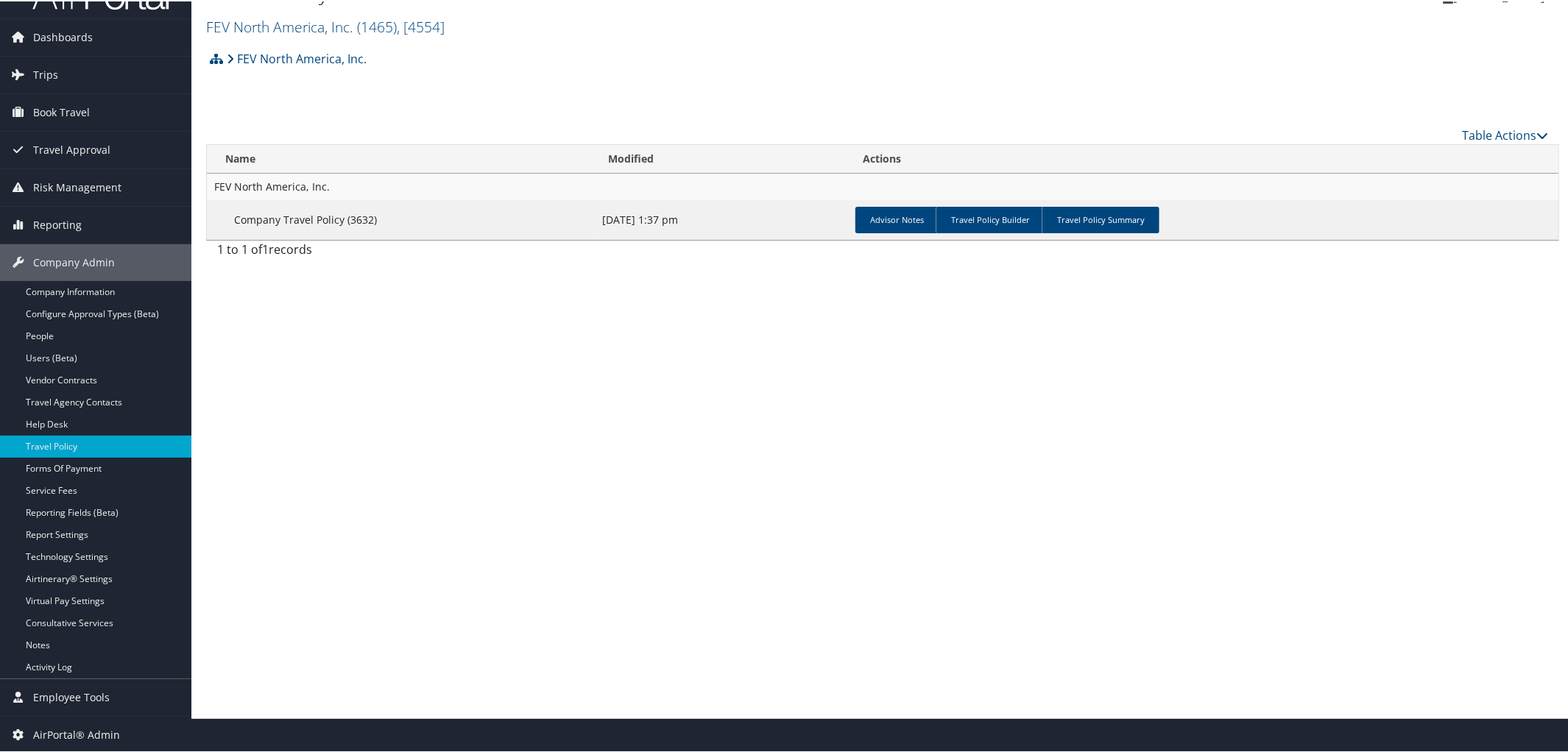
scroll to position [0, 0]
